Goal: Task Accomplishment & Management: Manage account settings

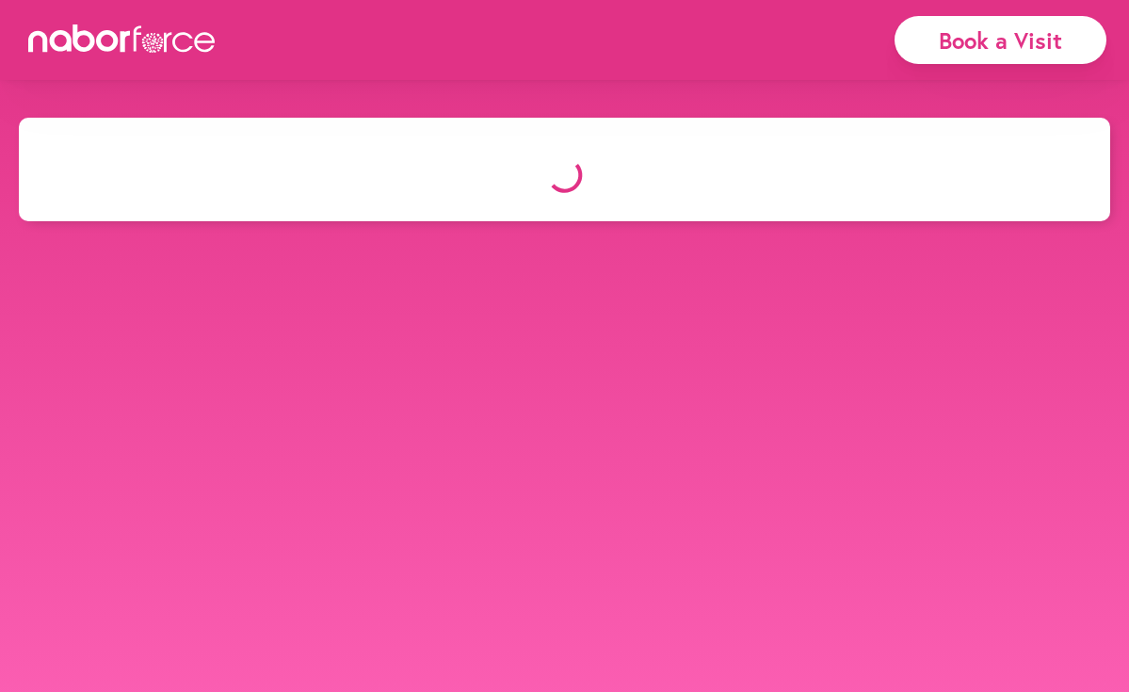
select select "*"
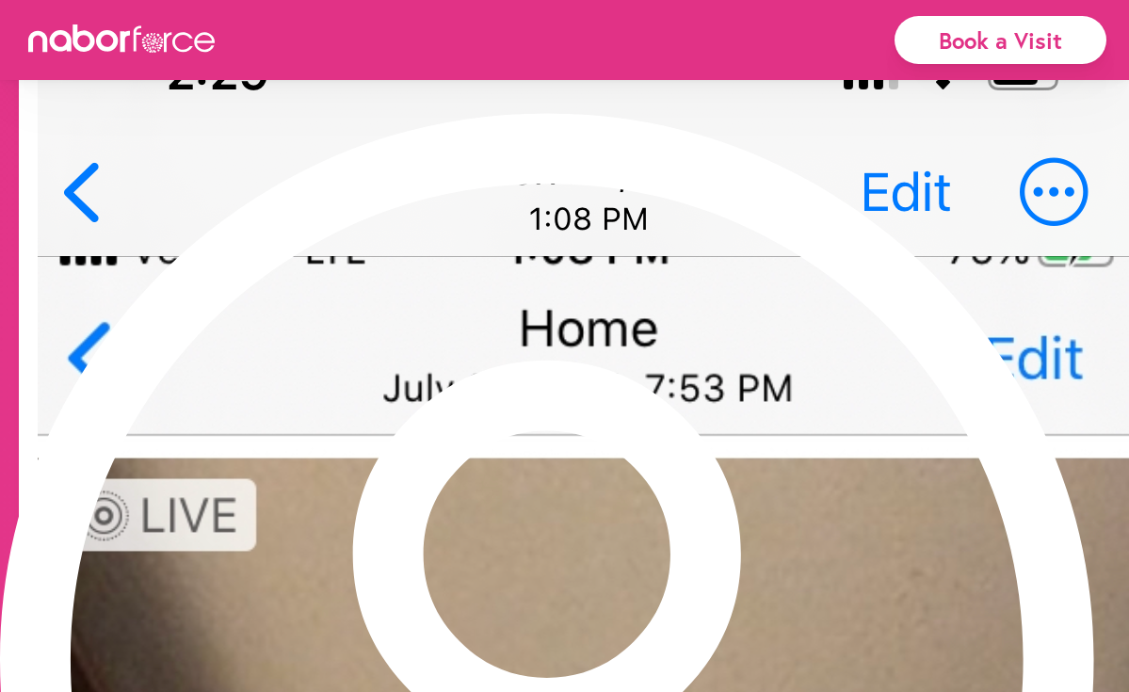
scroll to position [1522, 0]
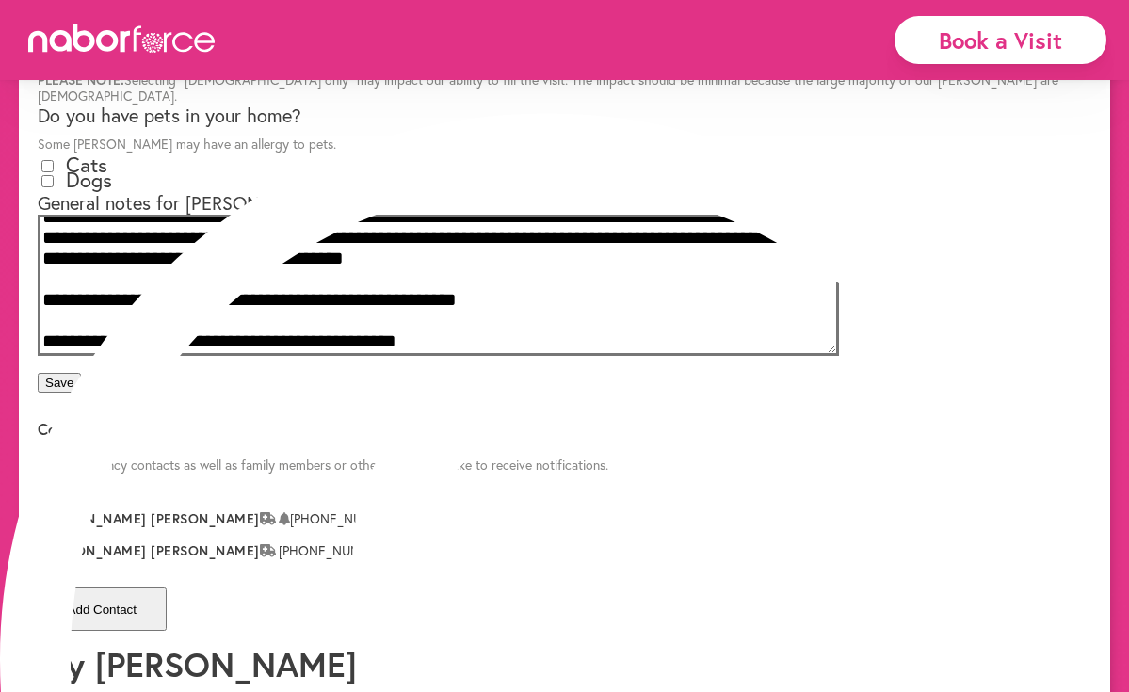
scroll to position [715, 0]
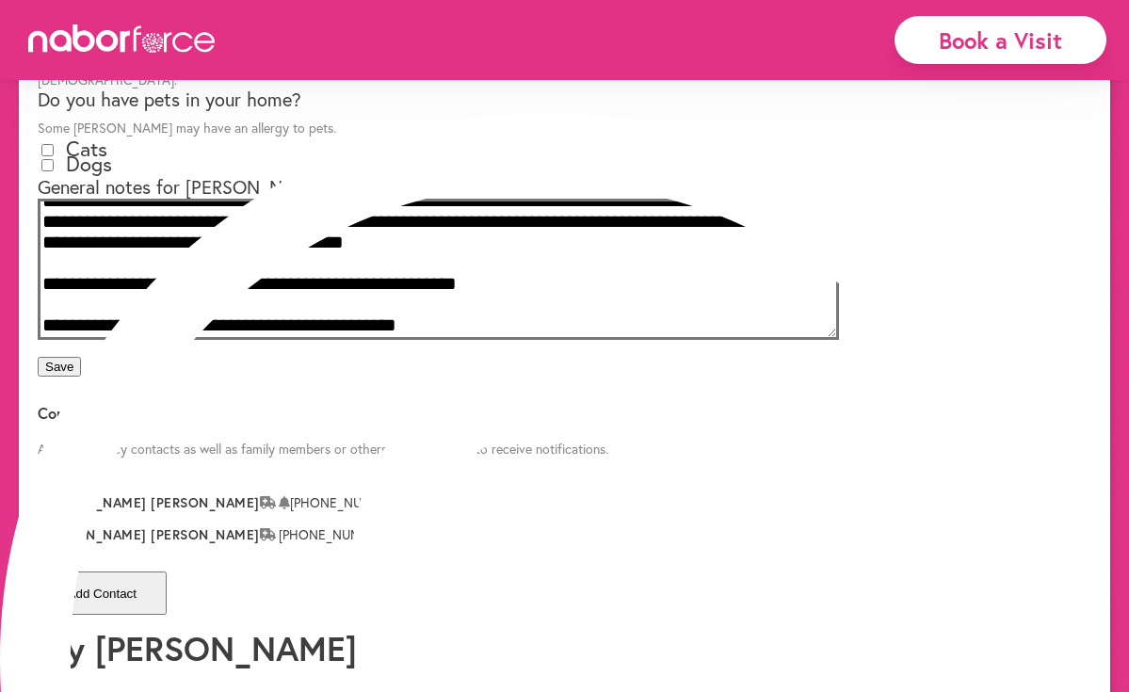
click at [1124, 8] on div "Book a Visit" at bounding box center [1000, 40] width 257 height 80
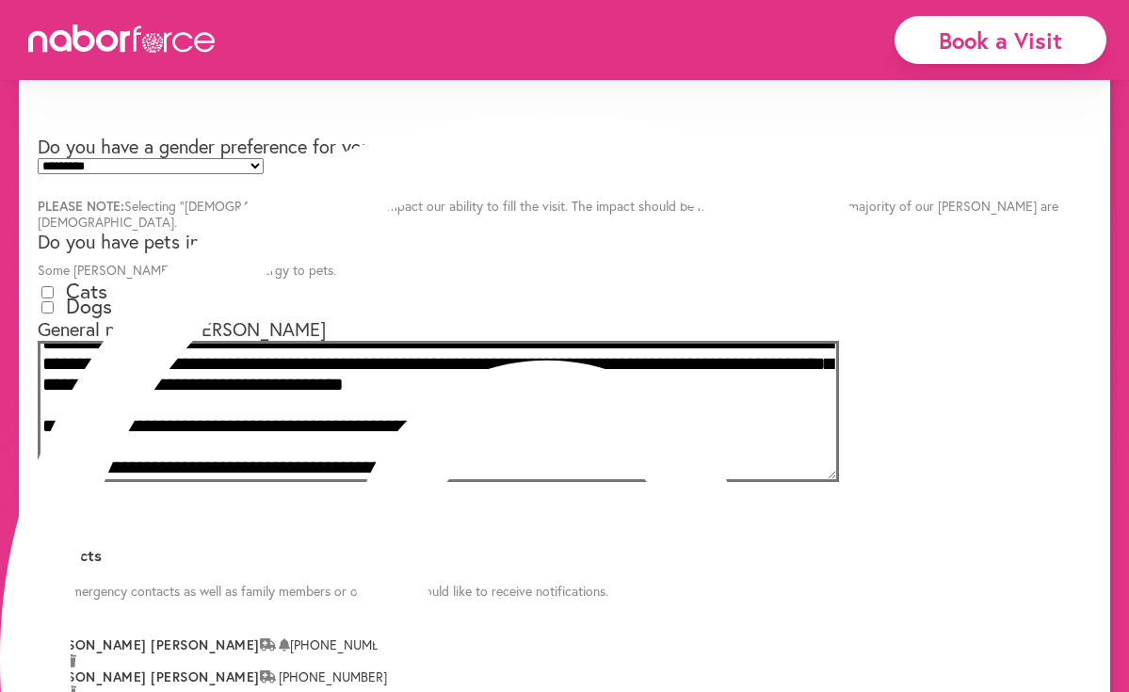
scroll to position [561, 0]
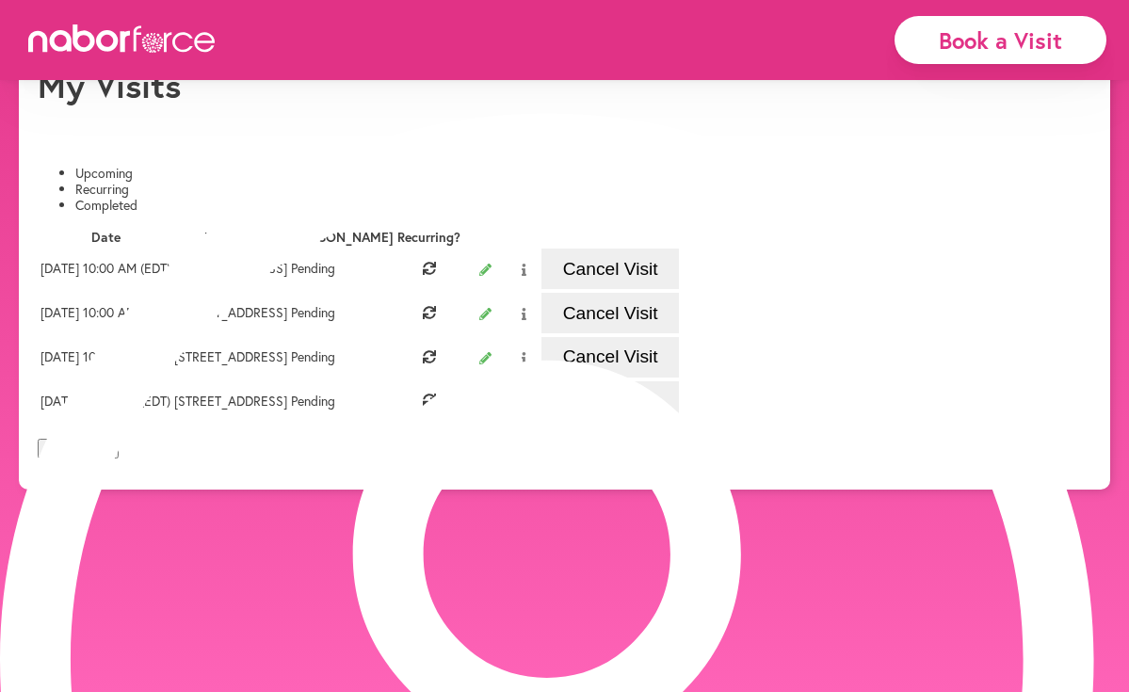
scroll to position [80, 0]
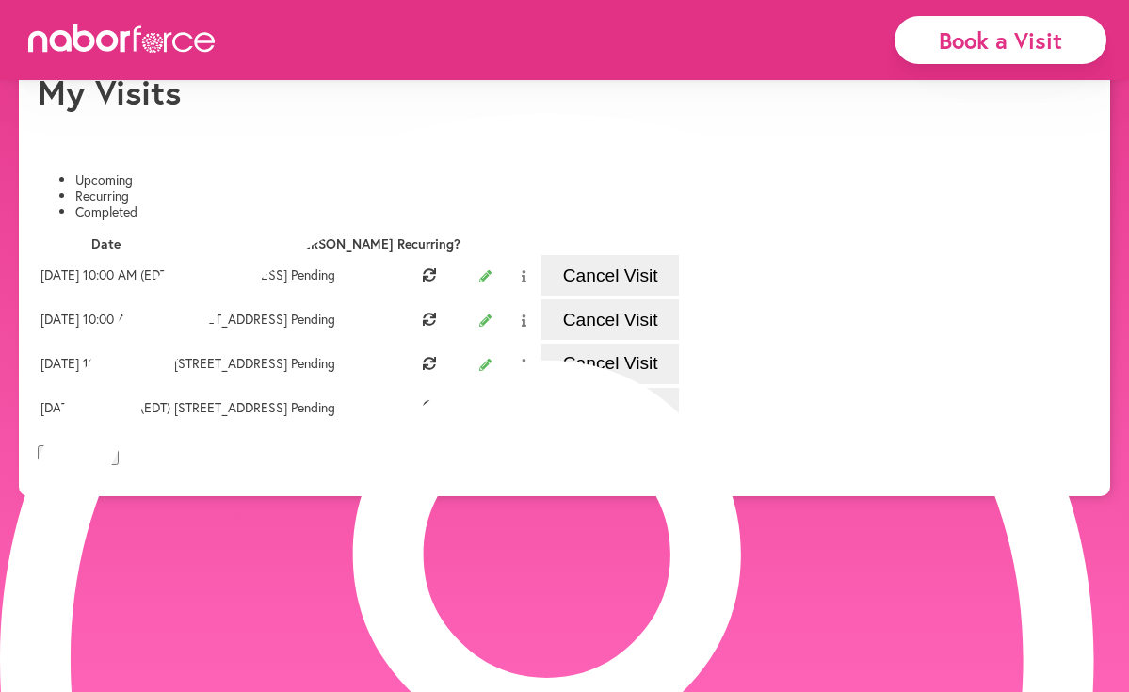
click at [272, 188] on li "Recurring" at bounding box center [583, 196] width 1016 height 16
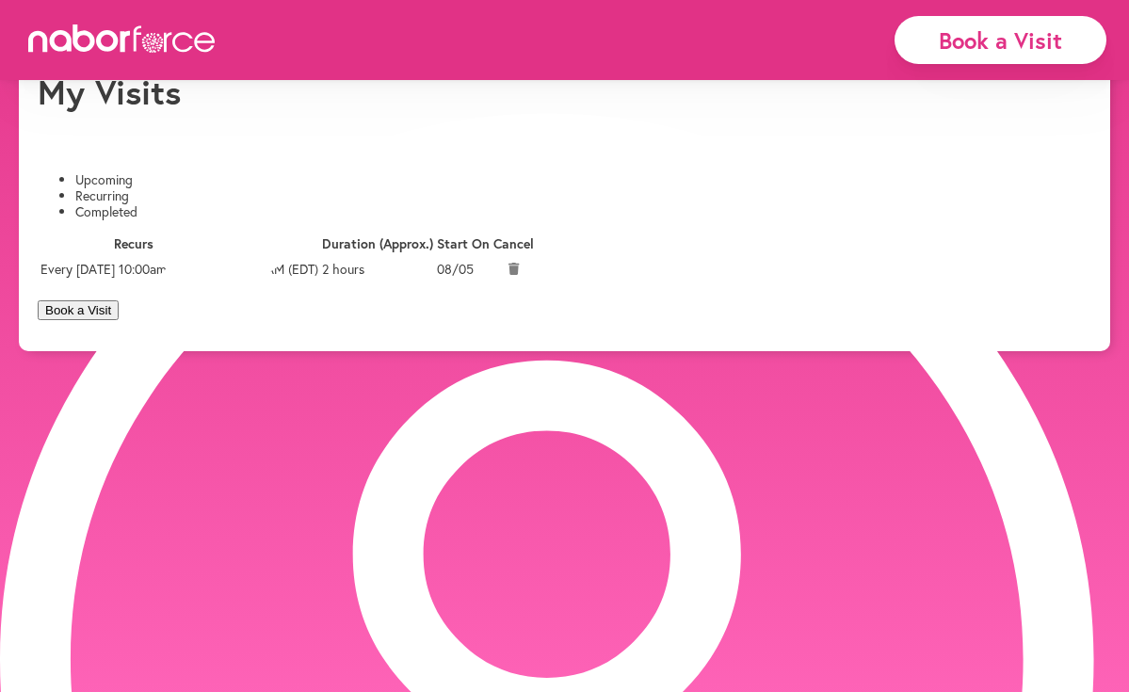
click at [520, 275] on icon at bounding box center [513, 269] width 11 height 12
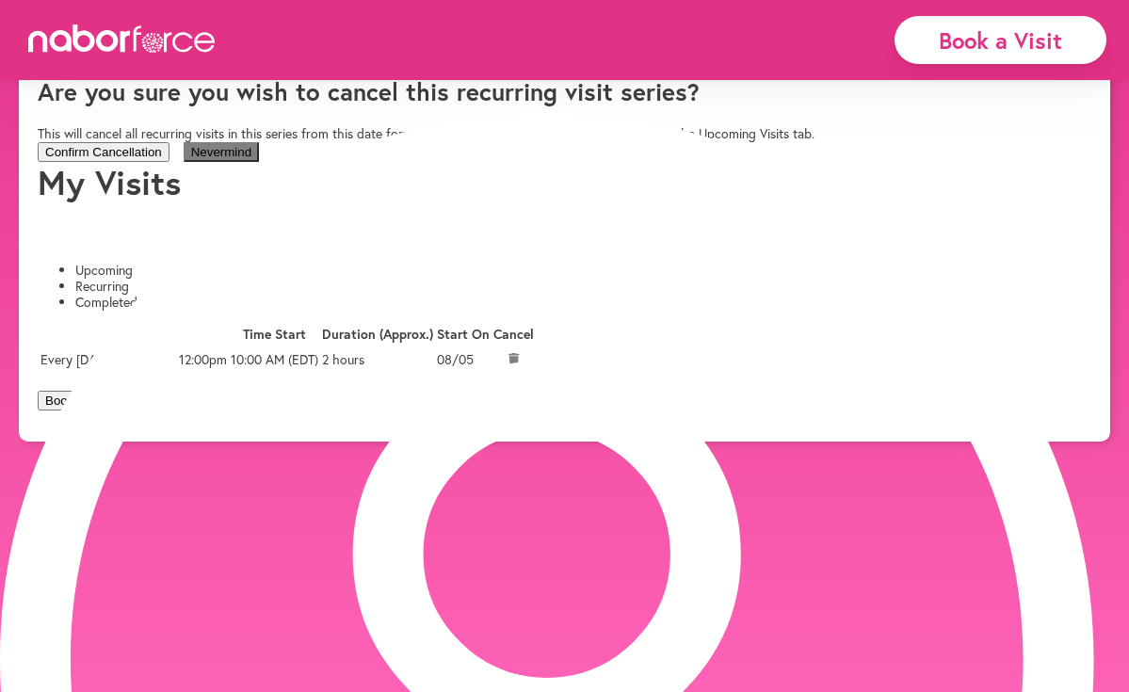
click at [169, 162] on button "Confirm Cancellation" at bounding box center [104, 152] width 132 height 20
